Goal: Check status: Check status

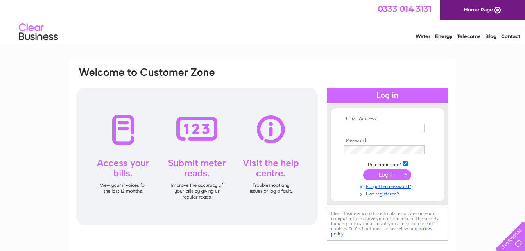
type input "[EMAIL_ADDRESS][DOMAIN_NAME]"
click at [380, 176] on input "submit" at bounding box center [387, 174] width 48 height 11
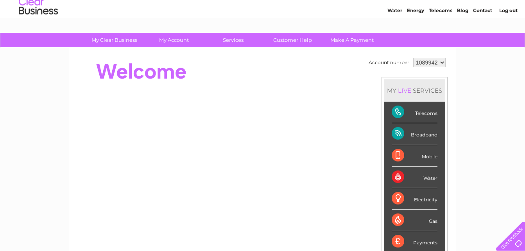
scroll to position [39, 0]
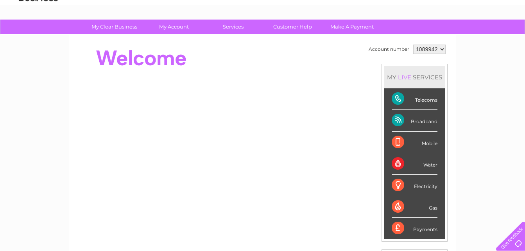
click at [408, 165] on div "Water" at bounding box center [415, 163] width 46 height 21
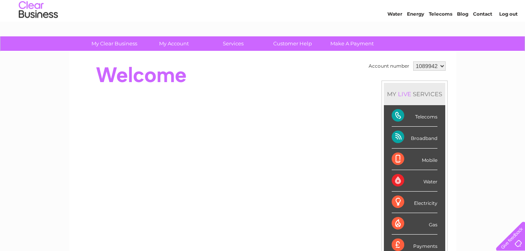
scroll to position [0, 0]
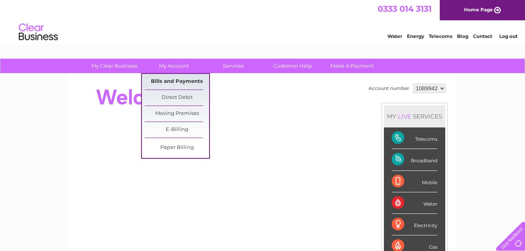
click at [168, 78] on link "Bills and Payments" at bounding box center [177, 82] width 64 height 16
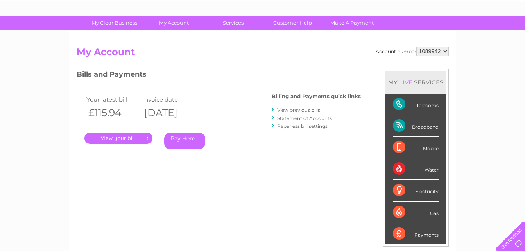
scroll to position [39, 0]
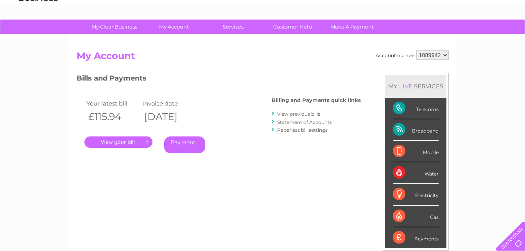
click at [123, 143] on link "." at bounding box center [118, 141] width 68 height 11
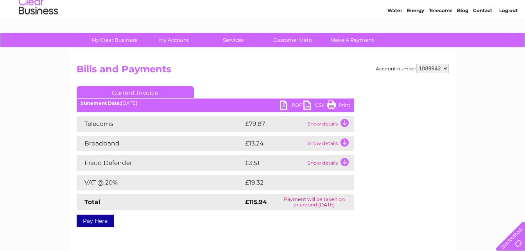
scroll to position [25, 0]
